Goal: Use online tool/utility: Utilize a website feature to perform a specific function

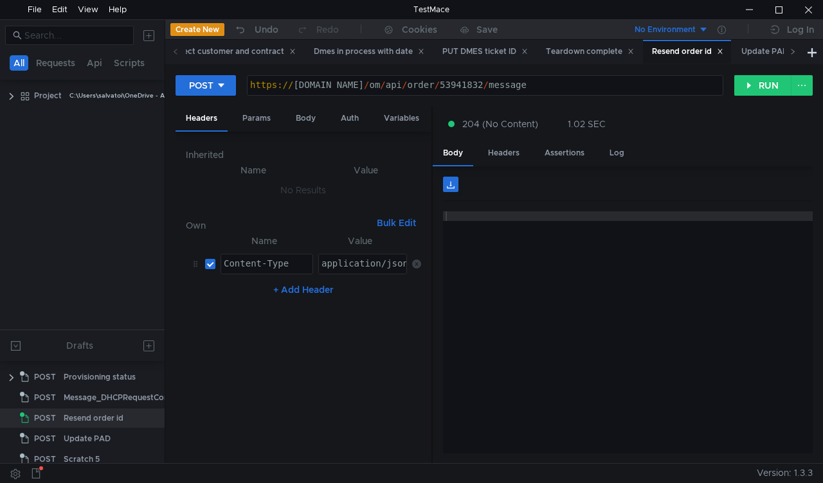
click at [793, 51] on icon at bounding box center [792, 51] width 6 height 6
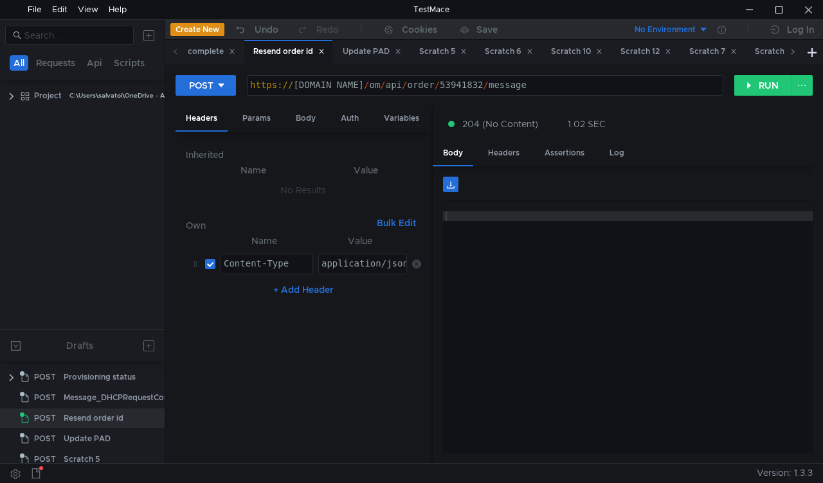
click at [793, 51] on icon at bounding box center [792, 51] width 6 height 6
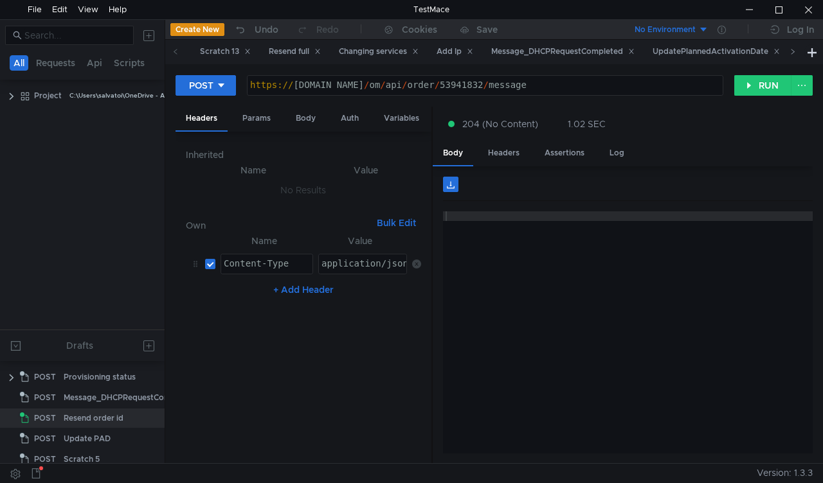
click at [793, 51] on icon at bounding box center [792, 51] width 6 height 6
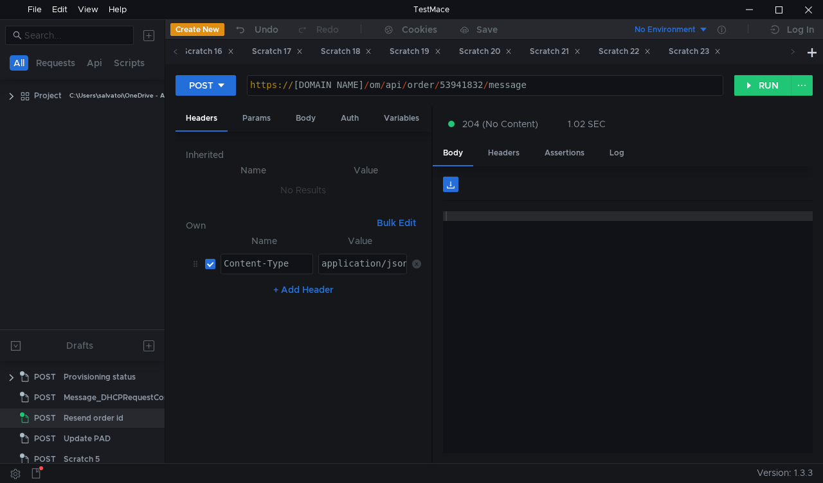
click at [793, 51] on icon at bounding box center [792, 51] width 6 height 6
click at [721, 54] on div "Scratch 23" at bounding box center [695, 51] width 52 height 13
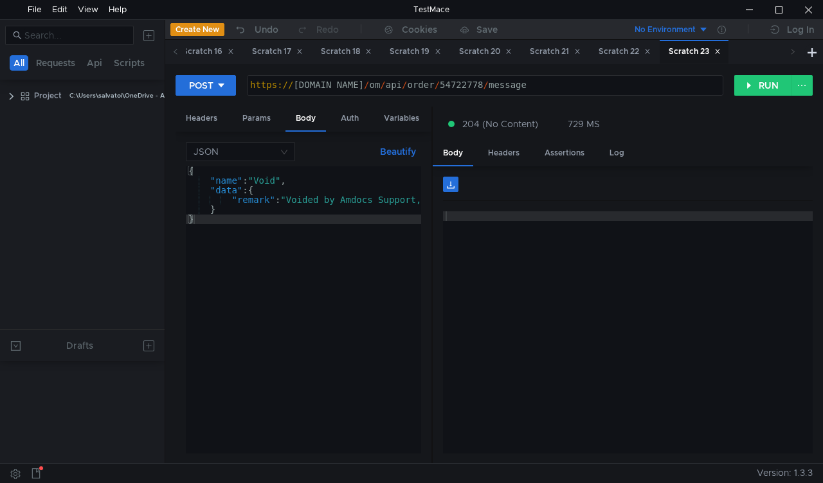
scroll to position [465, 0]
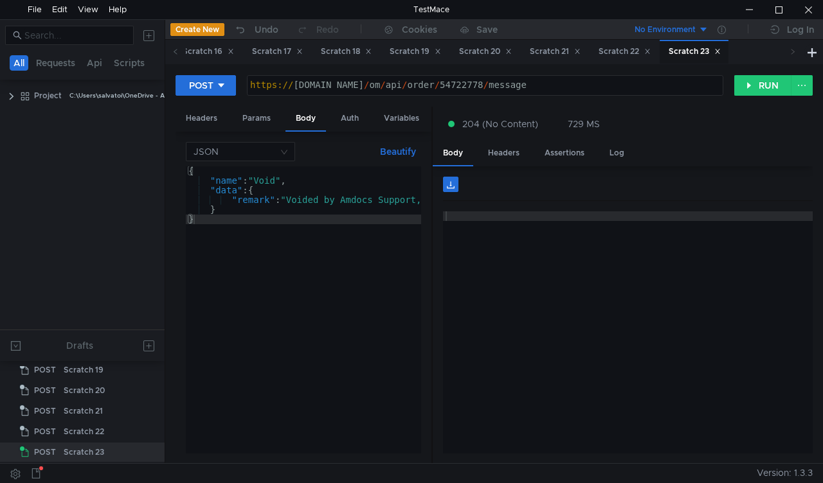
click at [458, 87] on div "https:// mbx.dfni.nl / om / api / order / 54722778 / message" at bounding box center [484, 94] width 475 height 29
paste textarea "824879"
click at [441, 85] on div "https:// mbx.dfni.nl / om / api / order / 54824879 / message" at bounding box center [484, 94] width 475 height 29
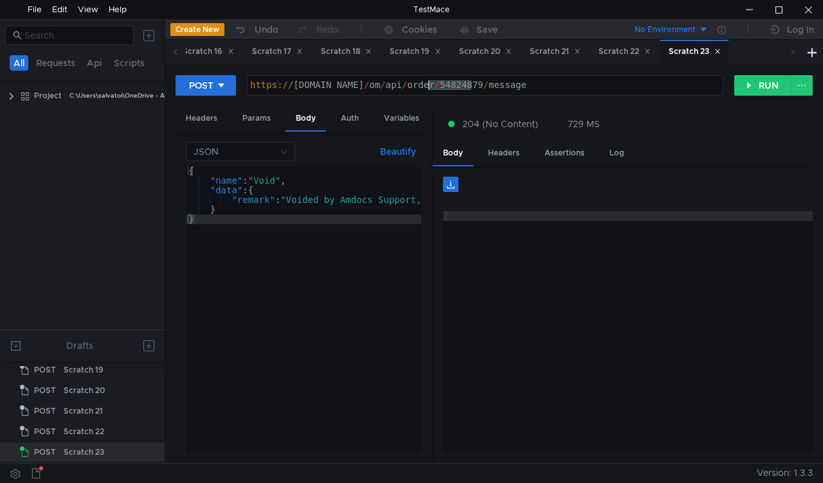
paste textarea "3248"
type textarea "https://mbx.dfni.nl/om/api/order/54823248/message"
click at [746, 82] on button "RUN" at bounding box center [762, 85] width 57 height 21
click at [174, 51] on icon at bounding box center [175, 51] width 3 height 5
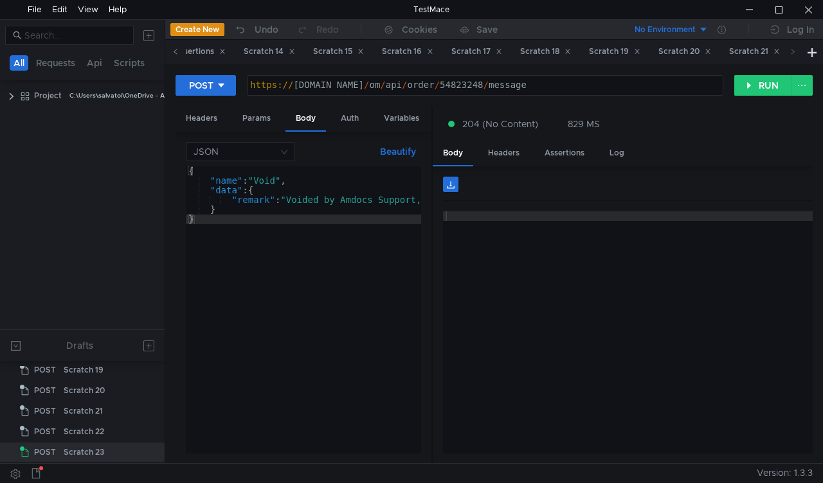
click at [174, 51] on icon at bounding box center [175, 51] width 3 height 5
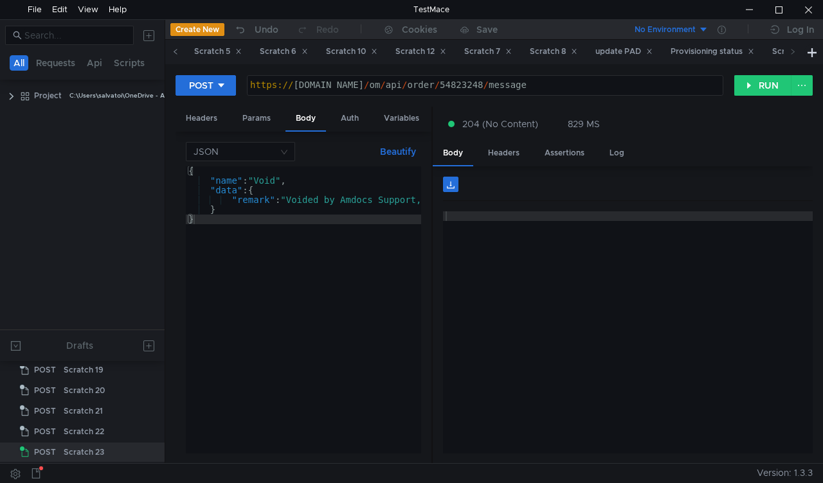
click at [174, 51] on icon at bounding box center [175, 51] width 3 height 5
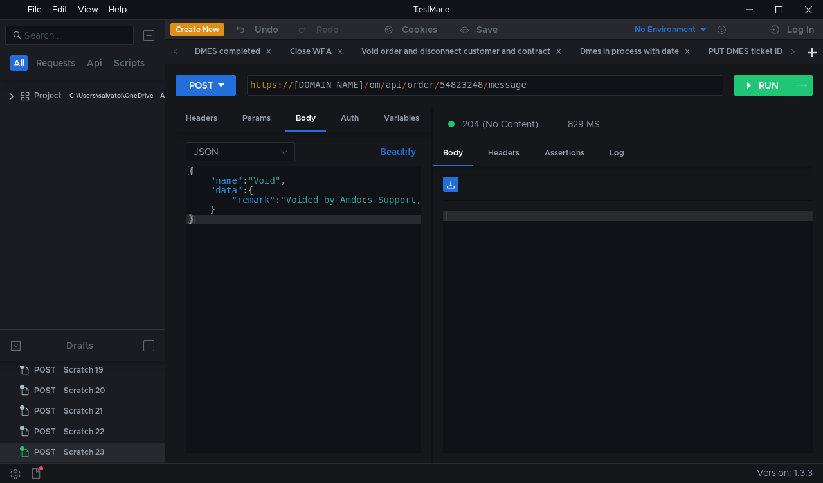
click at [174, 51] on icon at bounding box center [175, 51] width 3 height 5
drag, startPoint x: 174, startPoint y: 51, endPoint x: 422, endPoint y: 53, distance: 248.1
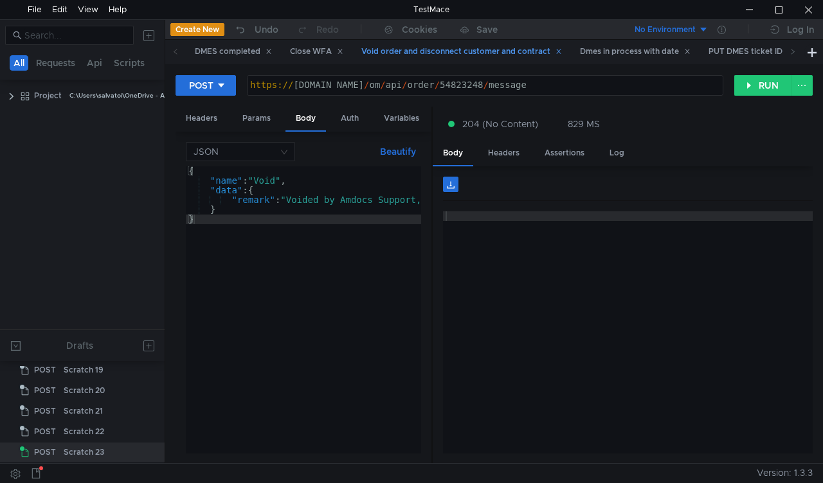
click at [422, 53] on div "DMES completed Close WFA Void order and disconnect customer and contract Dmes i…" at bounding box center [484, 52] width 639 height 24
click at [422, 53] on div "Void order and disconnect customer and contract" at bounding box center [461, 51] width 201 height 13
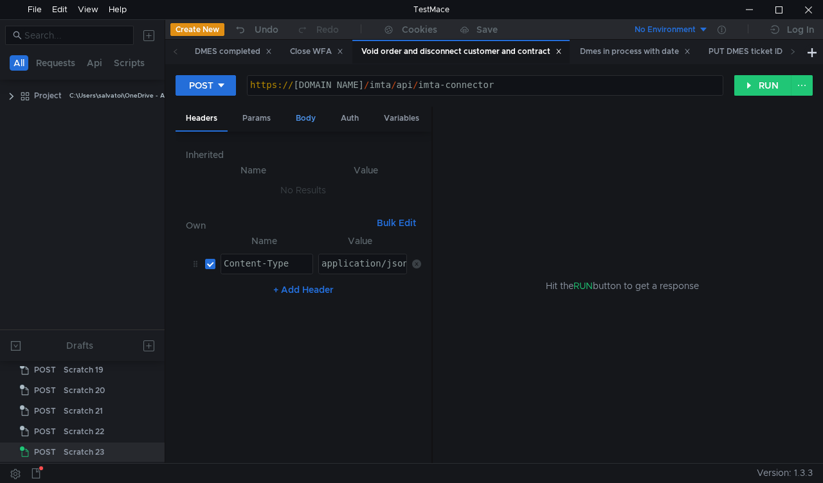
click at [307, 117] on div "Body" at bounding box center [305, 119] width 40 height 24
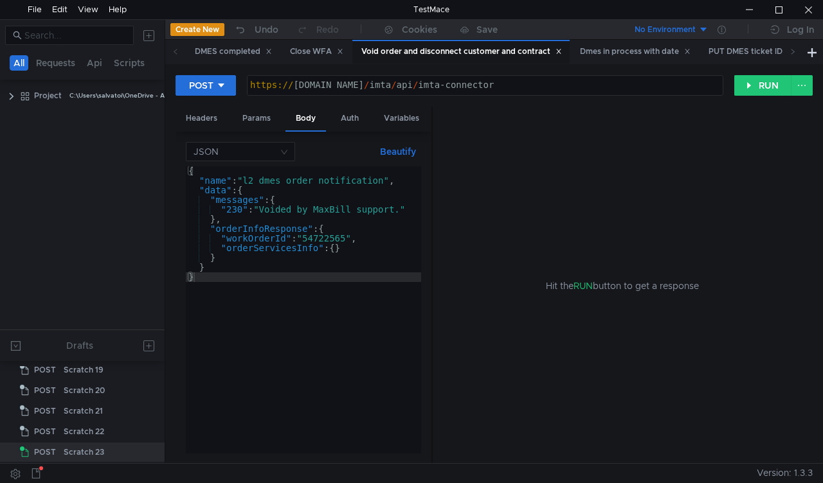
click at [319, 237] on div "{ "name" : "l2_dmes_order_notification" , "data" : { "messages" : { "230" : "Vo…" at bounding box center [303, 319] width 235 height 307
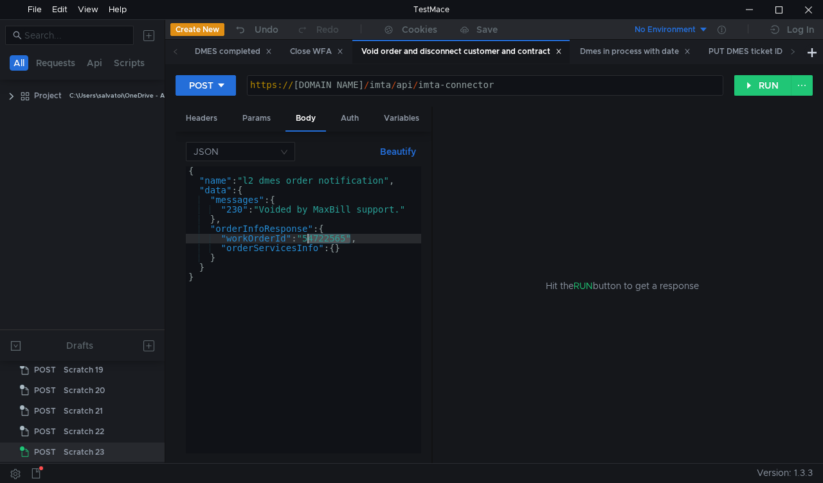
paste textarea "823248"
click at [319, 237] on div "{ "name" : "l2_dmes_order_notification" , "data" : { "messages" : { "230" : "Vo…" at bounding box center [303, 319] width 235 height 307
type textarea ""workOrderId": "54823248","
click at [791, 50] on icon at bounding box center [792, 51] width 6 height 6
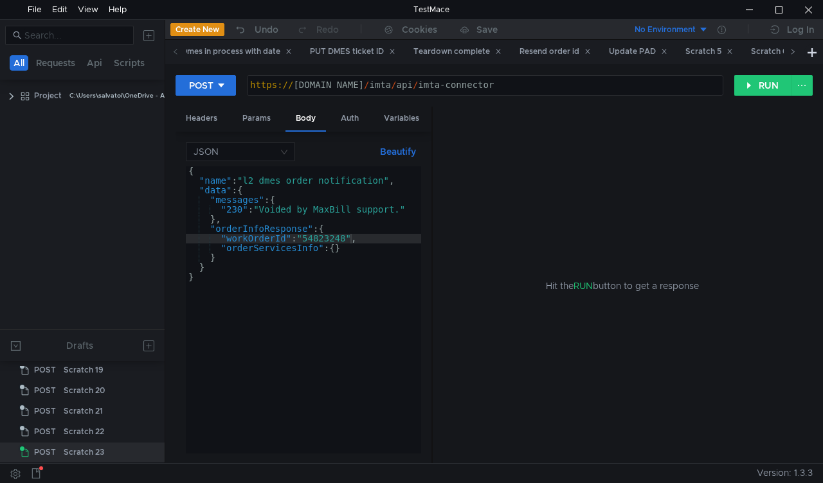
click at [791, 50] on icon at bounding box center [792, 51] width 6 height 6
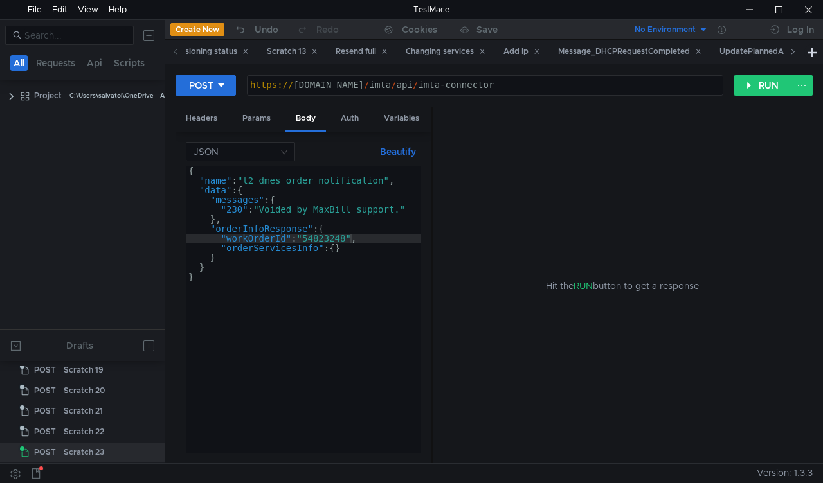
click at [791, 50] on icon at bounding box center [792, 51] width 6 height 6
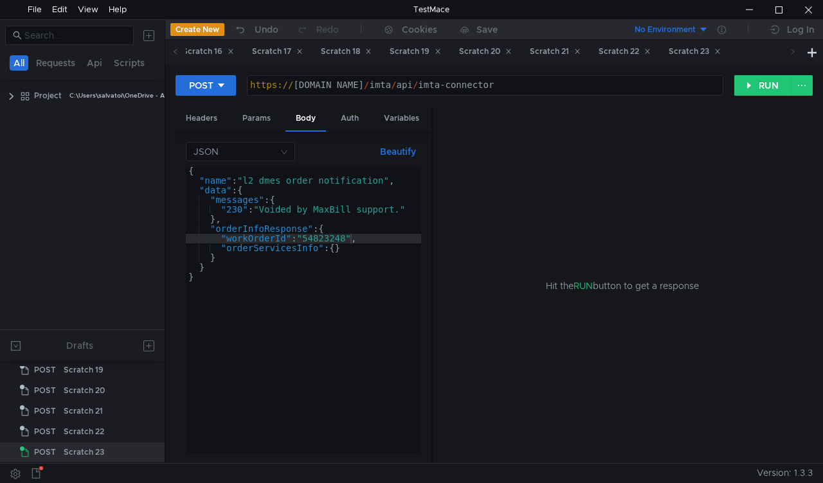
click at [791, 50] on icon at bounding box center [792, 51] width 6 height 6
drag, startPoint x: 791, startPoint y: 50, endPoint x: 729, endPoint y: 58, distance: 62.3
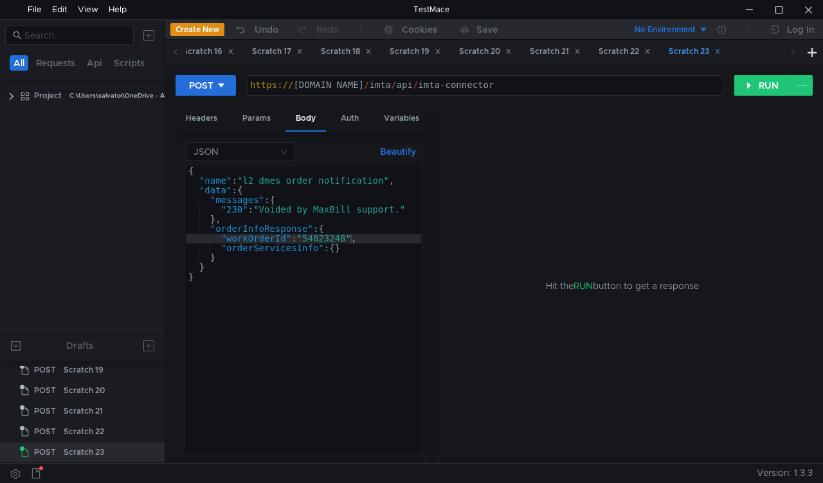
click at [729, 58] on div "DMES completed Close WFA Void order and disconnect customer and contract Dmes i…" at bounding box center [484, 52] width 639 height 24
click at [728, 58] on div "Scratch 23" at bounding box center [694, 52] width 69 height 24
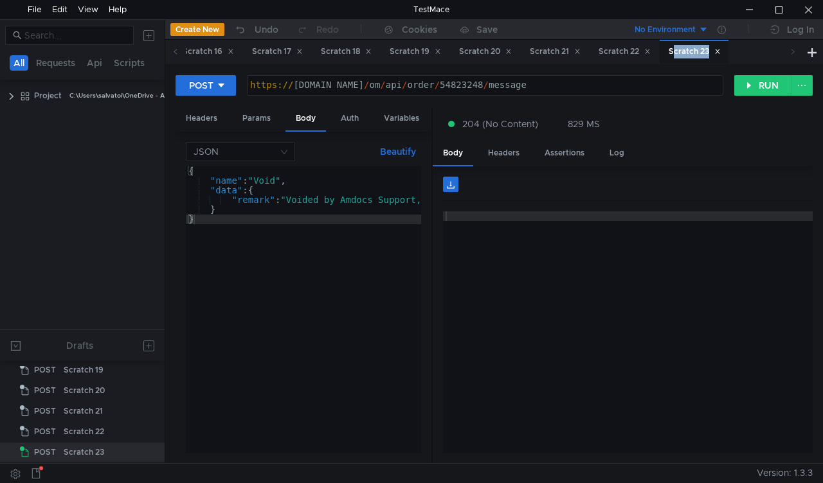
click at [728, 58] on div "Scratch 23" at bounding box center [694, 52] width 69 height 24
click at [457, 83] on div "https:// mbx.dfni.nl / om / api / order / 54823248 / message" at bounding box center [484, 94] width 475 height 29
paste textarea "54823233"
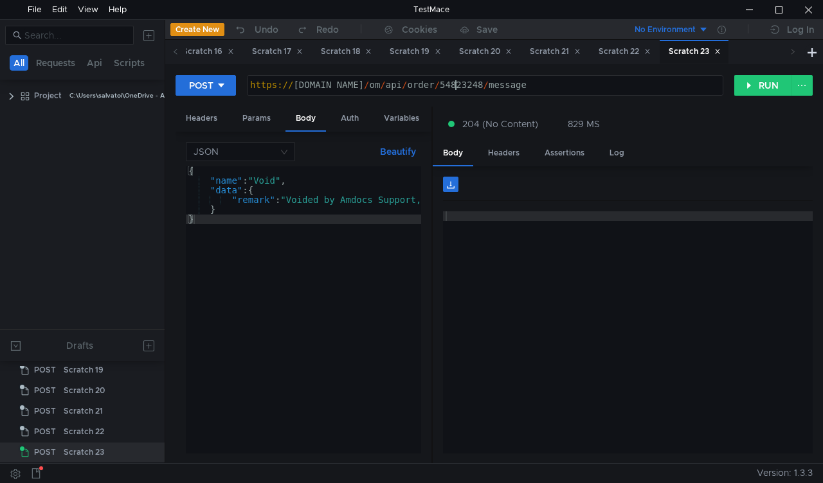
click at [457, 83] on div "https:// mbx.dfni.nl / om / api / order / 54823248 / message" at bounding box center [484, 94] width 475 height 29
paste textarea "33"
type textarea "https://mbx.dfni.nl/om/api/order/54823233/message"
click at [760, 85] on button "RUN" at bounding box center [762, 85] width 57 height 21
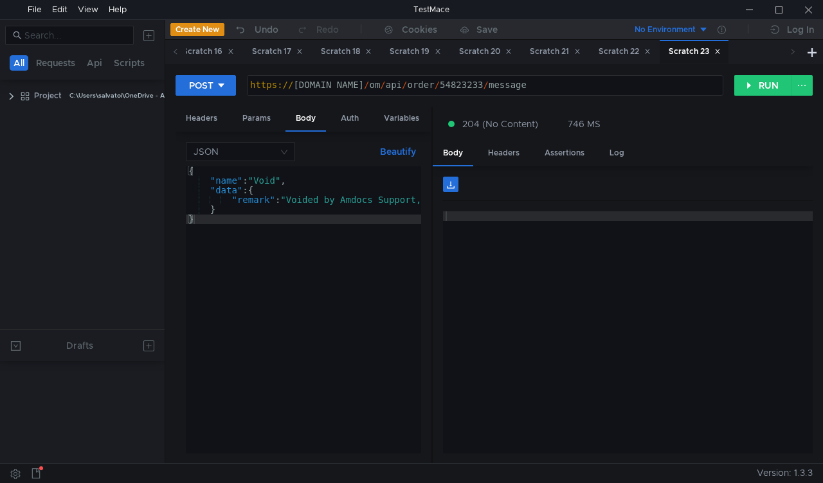
scroll to position [465, 0]
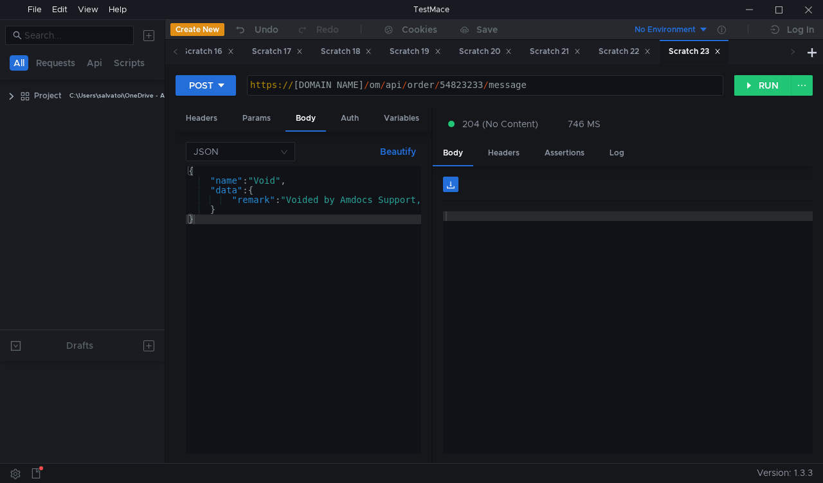
scroll to position [465, 0]
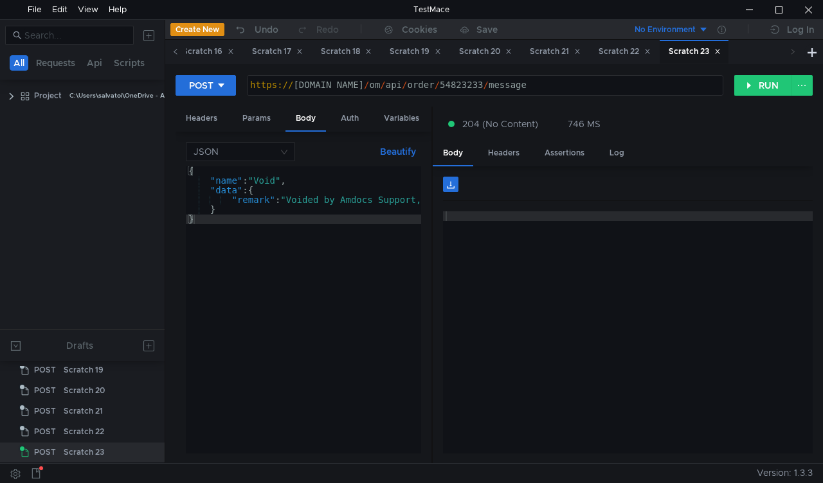
click at [174, 53] on icon at bounding box center [175, 51] width 6 height 6
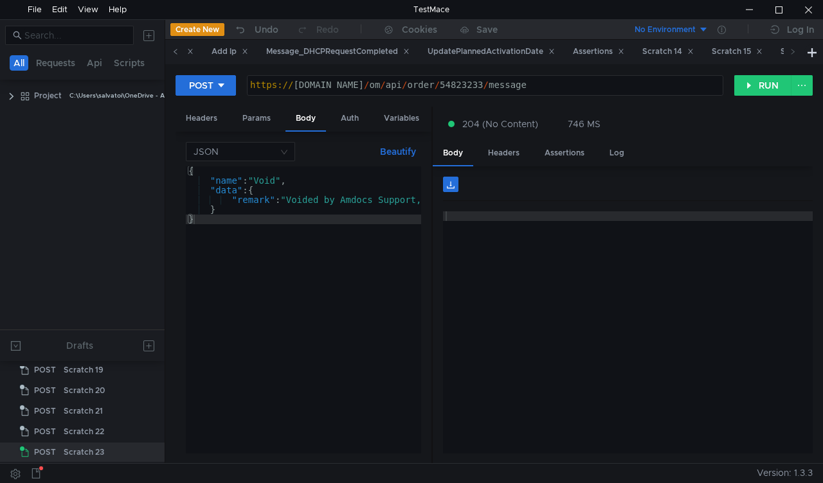
click at [174, 53] on icon at bounding box center [175, 51] width 6 height 6
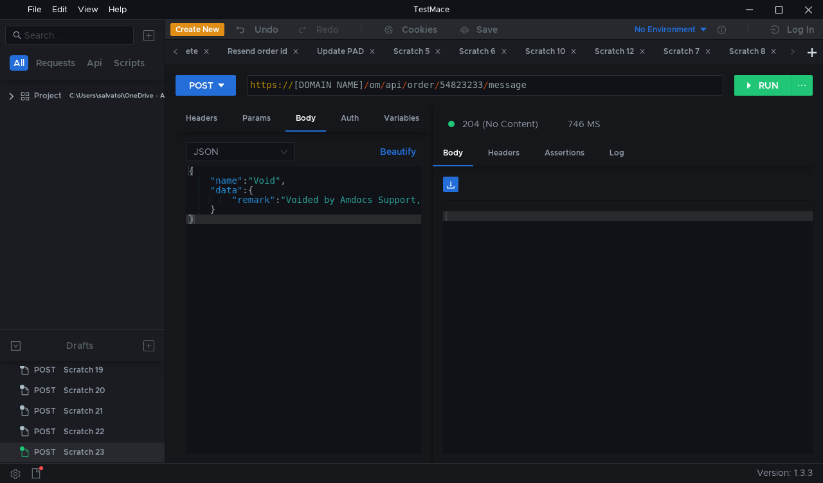
click at [174, 53] on icon at bounding box center [175, 51] width 6 height 6
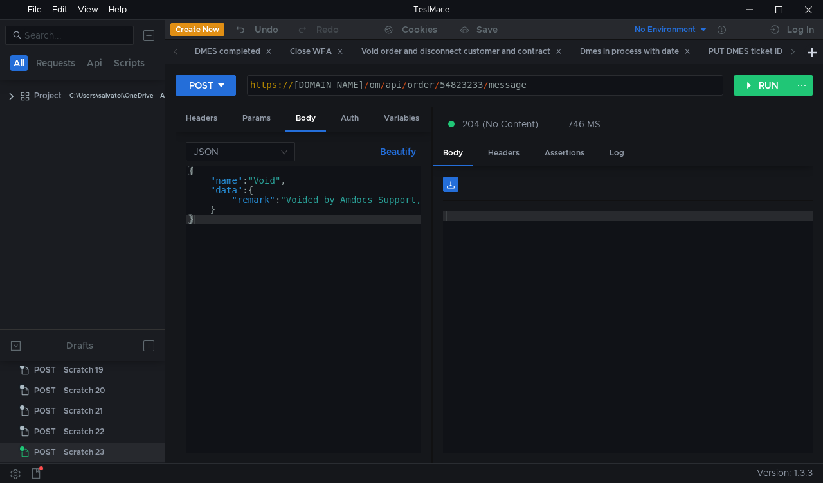
click at [174, 53] on icon at bounding box center [175, 51] width 6 height 6
click at [310, 47] on div "Close WFA" at bounding box center [316, 51] width 53 height 13
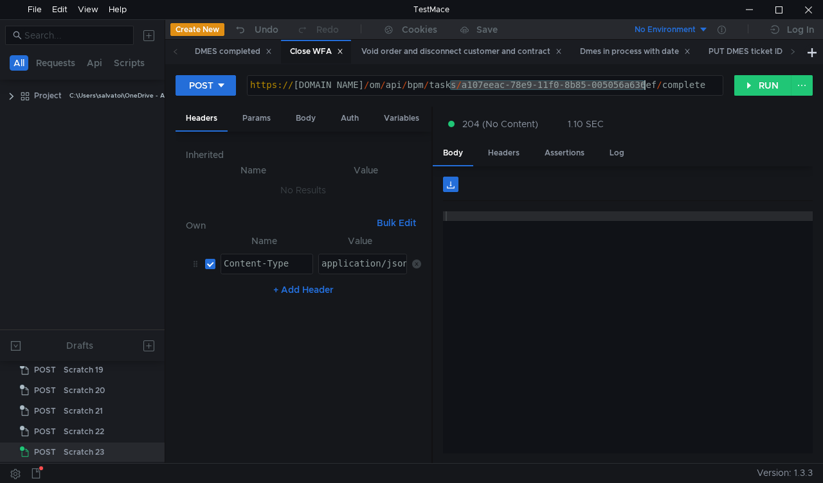
drag, startPoint x: 451, startPoint y: 85, endPoint x: 643, endPoint y: 90, distance: 191.6
click at [643, 90] on div "https:// mbx.dfni.nl / om / api / bpm / tasks / a107eeac-78e9-11f0-8b85-005056a…" at bounding box center [484, 94] width 475 height 29
paste textarea "067629bf-7910-11f0-bdde-005056a64e09"
type textarea "[URL][DOMAIN_NAME]"
click at [741, 87] on button "RUN" at bounding box center [762, 85] width 57 height 21
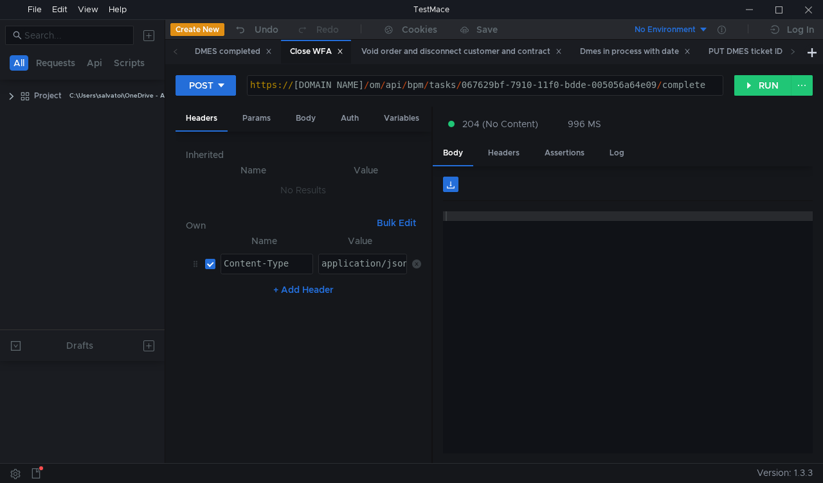
scroll to position [465, 0]
